Goal: Use online tool/utility: Utilize a website feature to perform a specific function

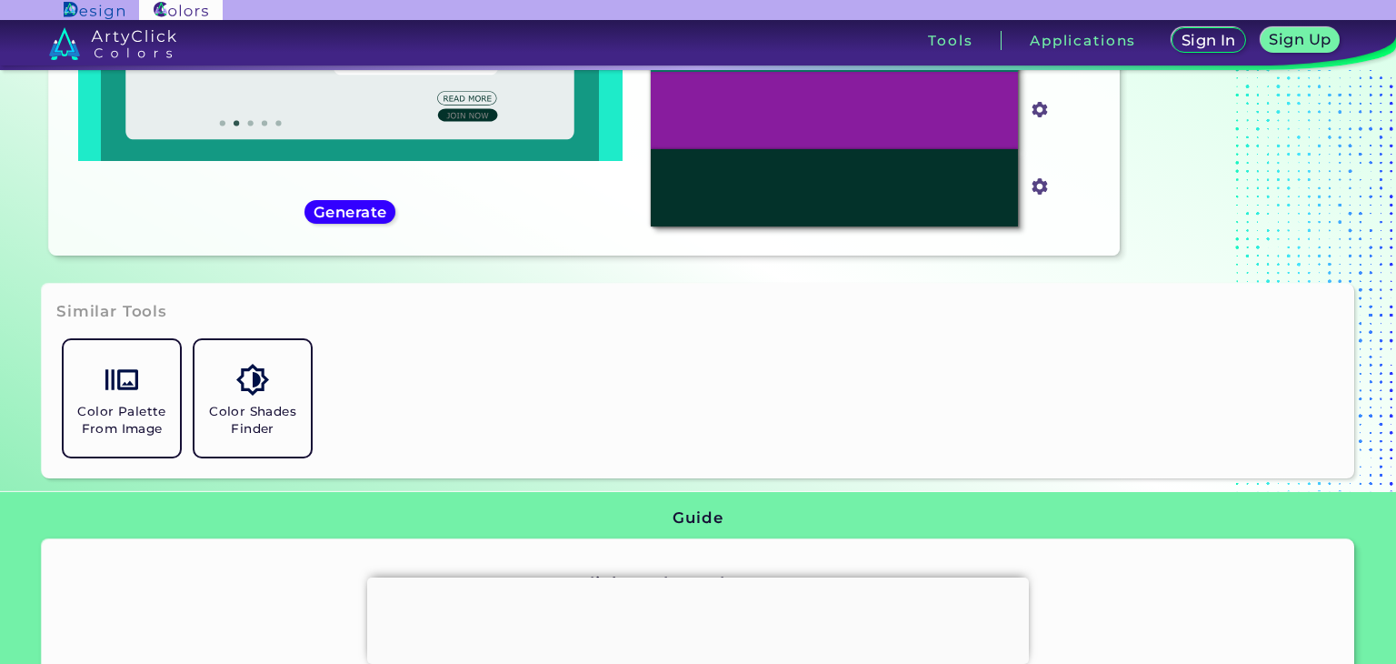
scroll to position [404, 0]
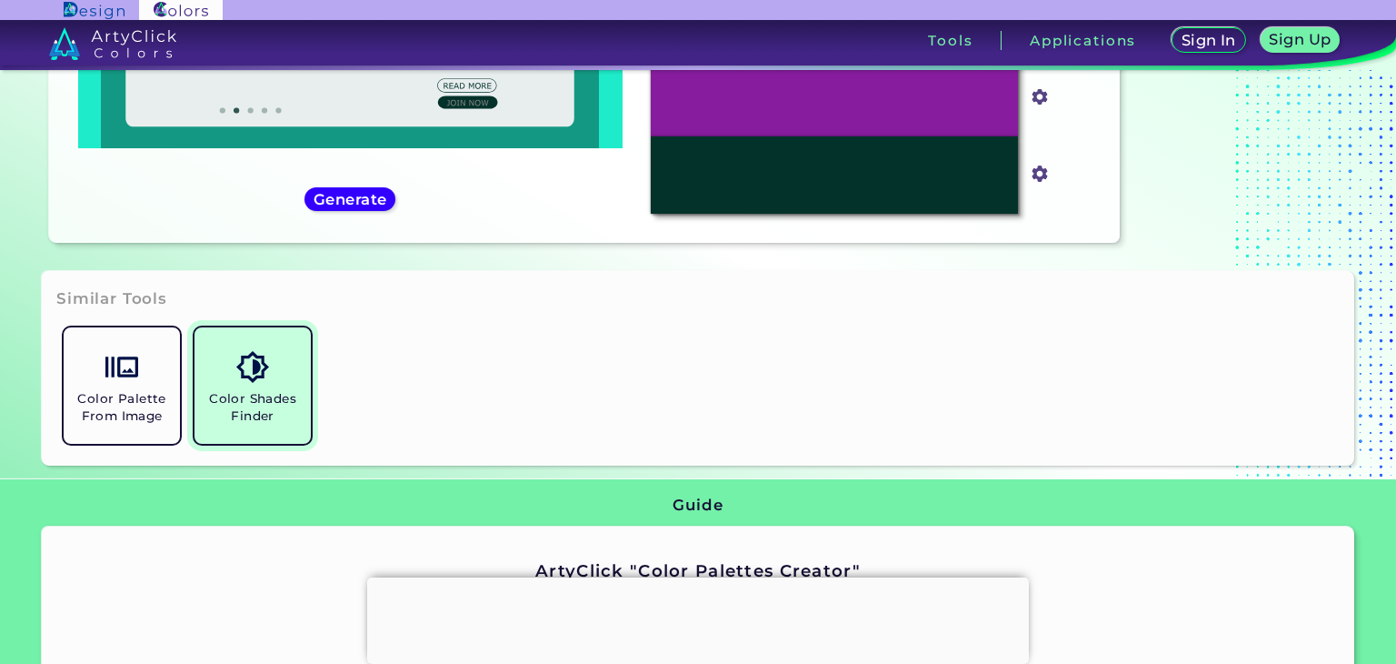
click at [257, 378] on img at bounding box center [252, 367] width 32 height 32
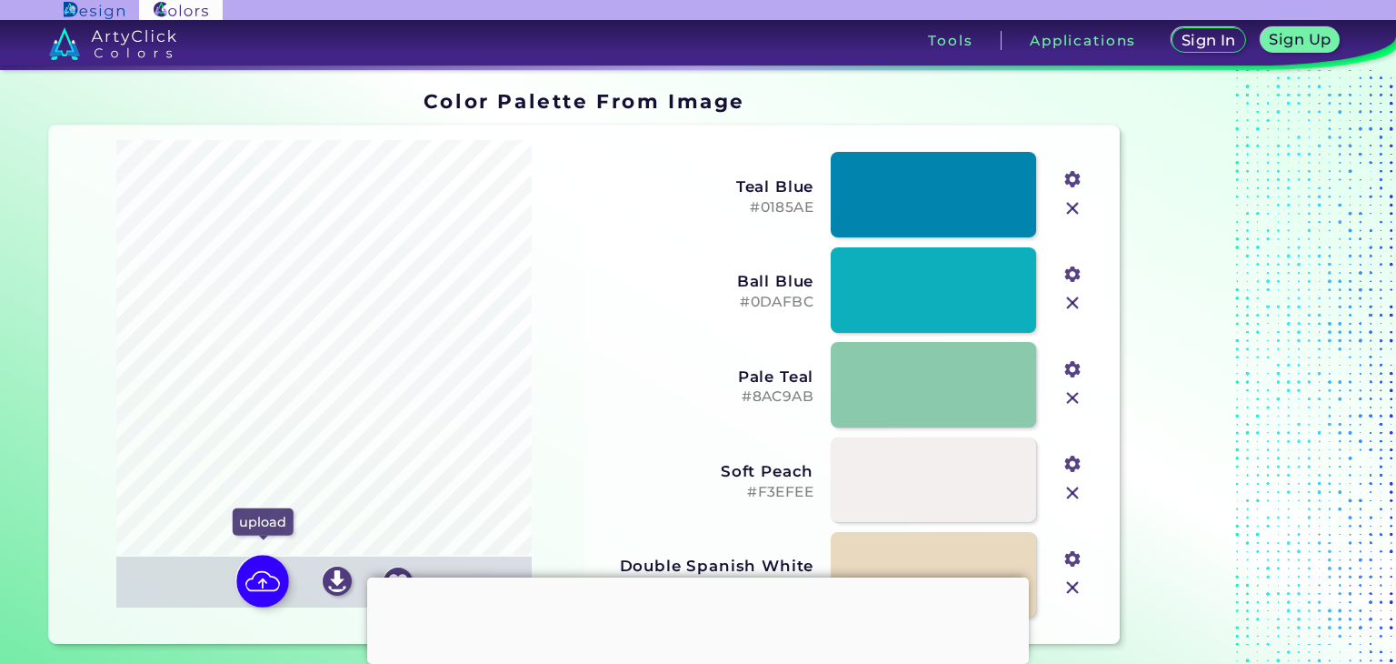
click at [262, 578] on img at bounding box center [263, 581] width 53 height 53
click at [0, 0] on input "file" at bounding box center [0, 0] width 0 height 0
type input "#124453"
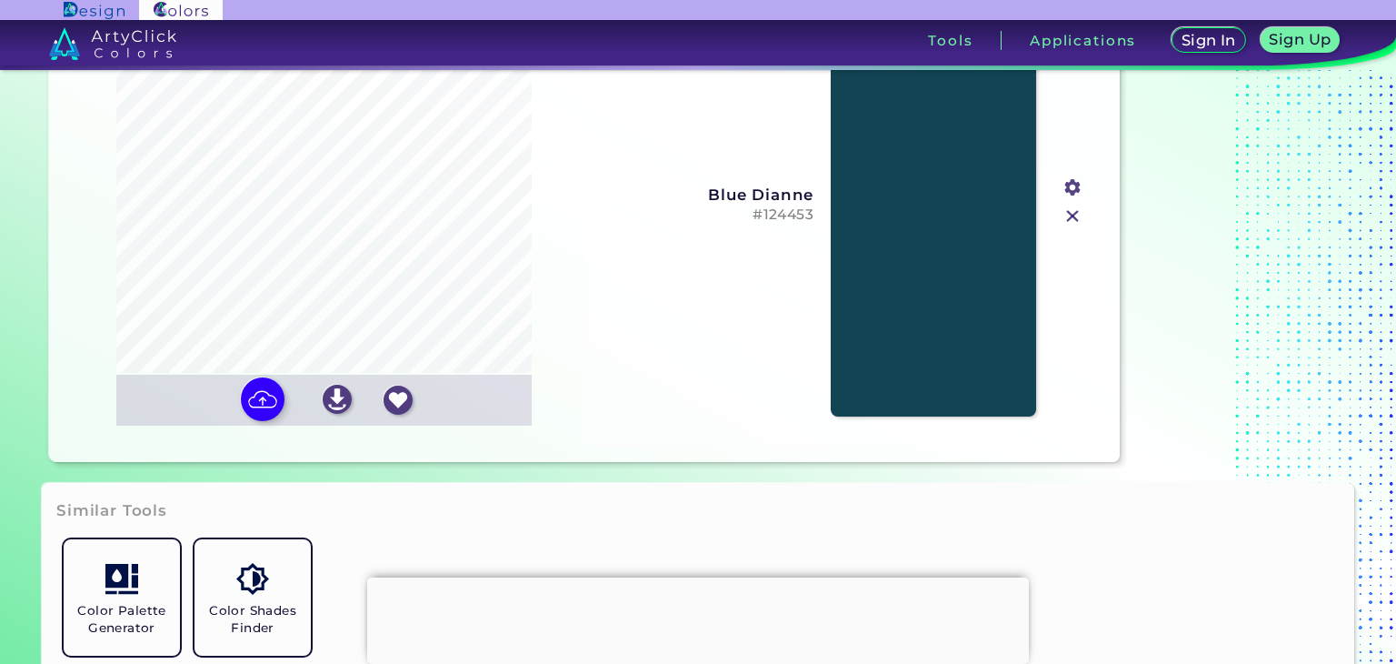
scroll to position [91, 0]
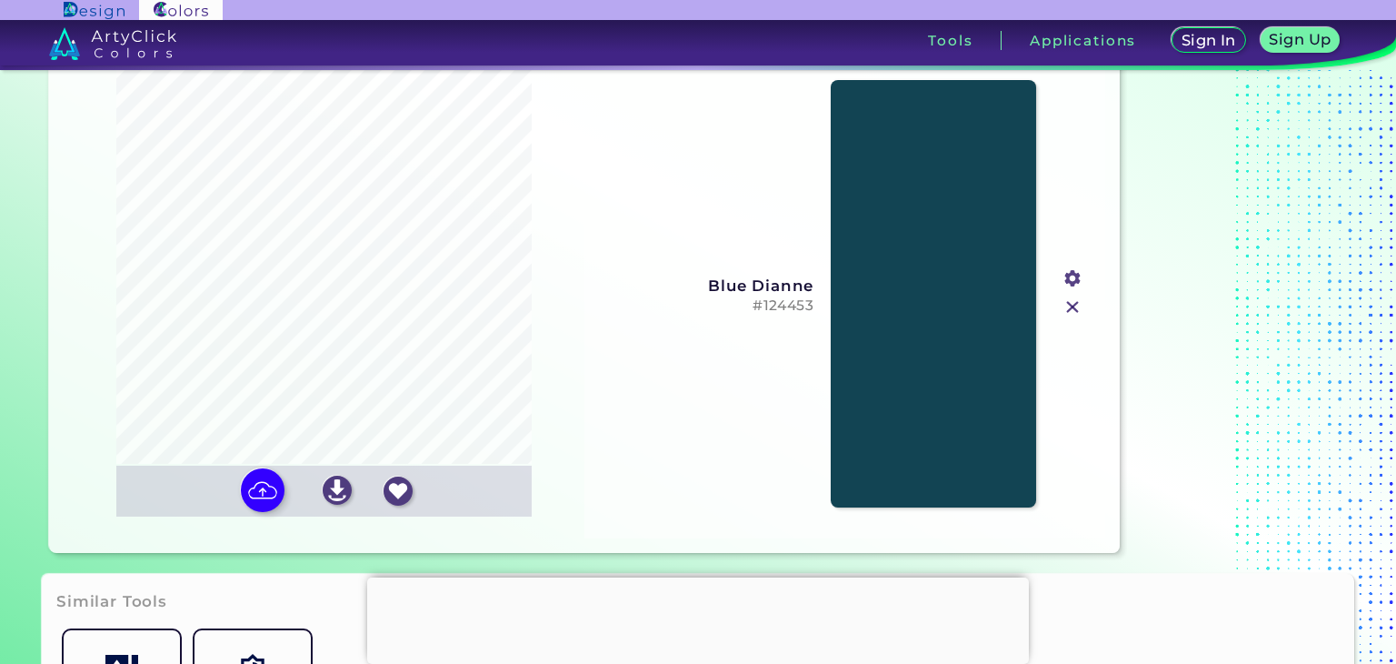
click at [1071, 284] on input "#124453" at bounding box center [1071, 276] width 23 height 23
click at [791, 307] on h5 "#124453" at bounding box center [705, 305] width 216 height 17
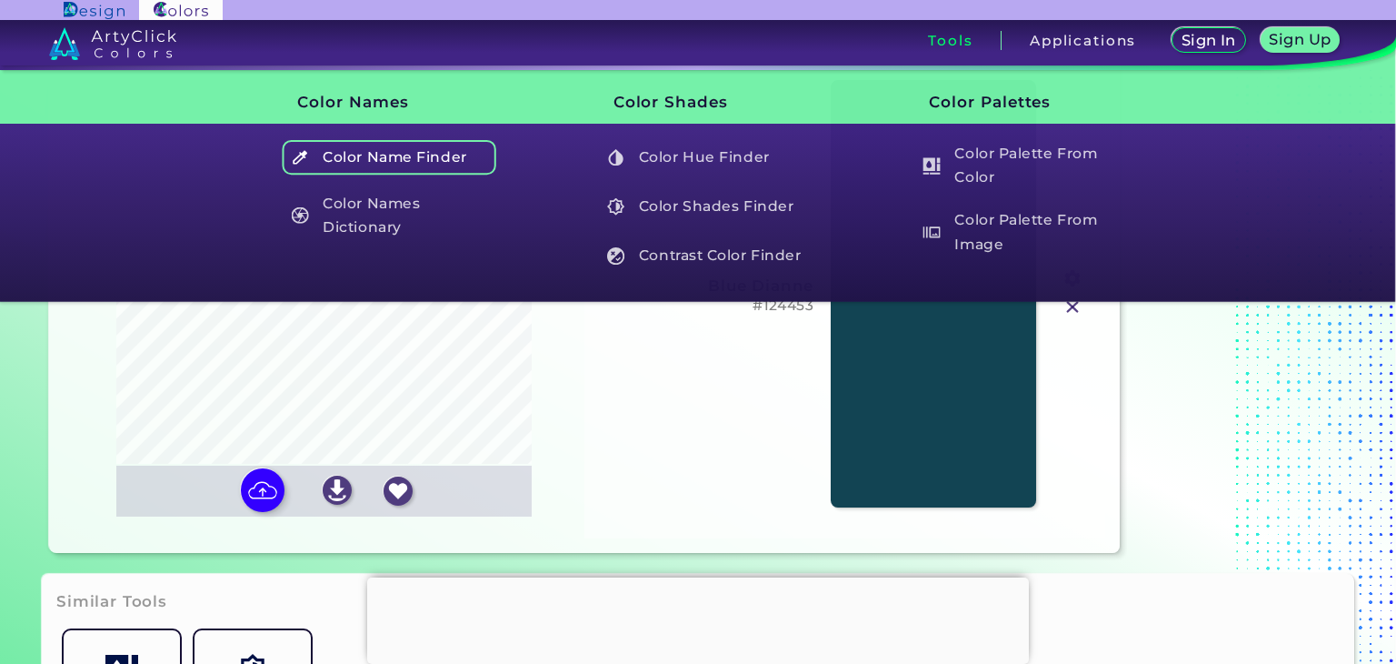
click at [356, 164] on h5 "Color Name Finder" at bounding box center [390, 157] width 214 height 35
